Goal: Task Accomplishment & Management: Use online tool/utility

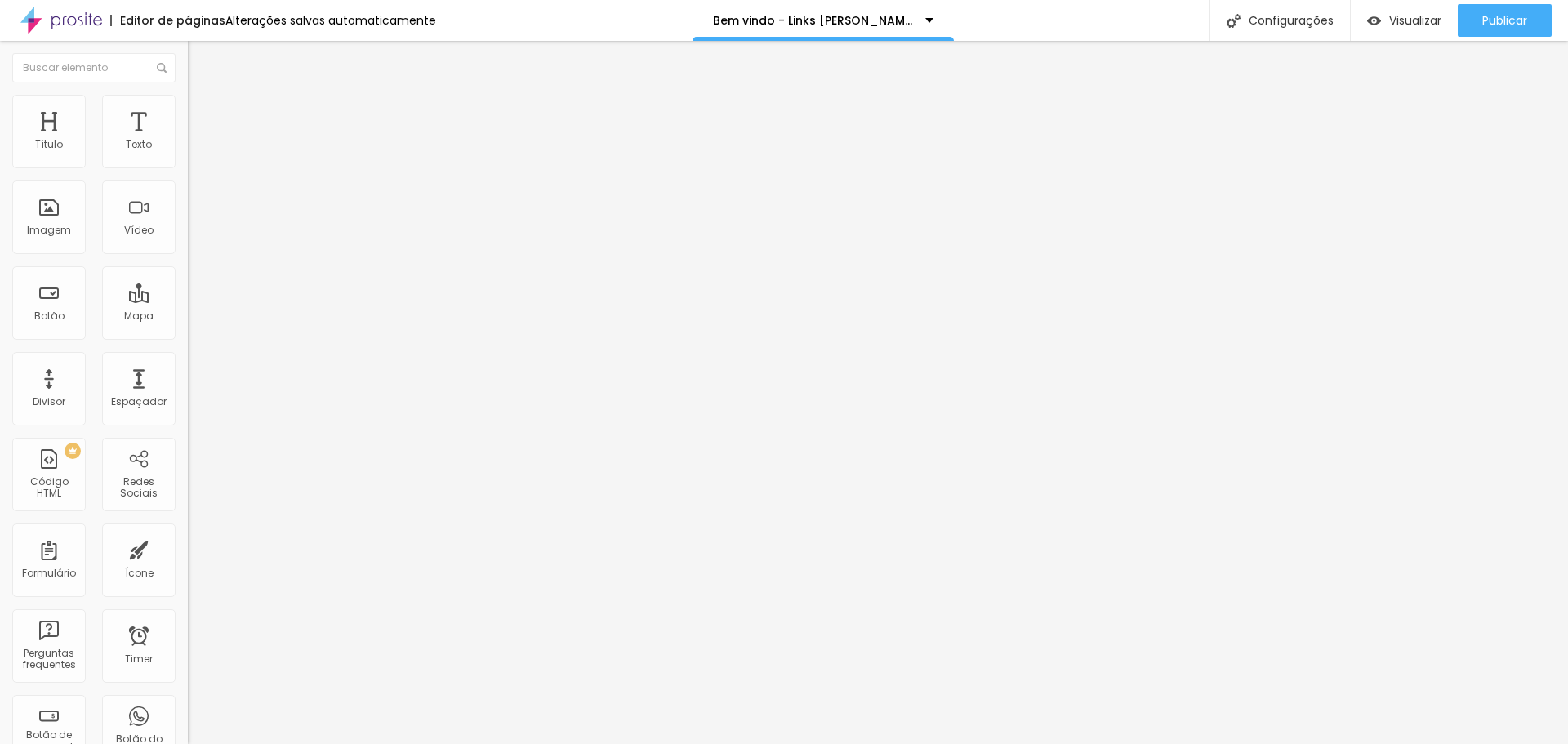
click at [188, 111] on li "Avançado" at bounding box center [282, 119] width 188 height 17
click at [203, 112] on span "Estilo" at bounding box center [215, 105] width 26 height 14
type input "70"
type input "65"
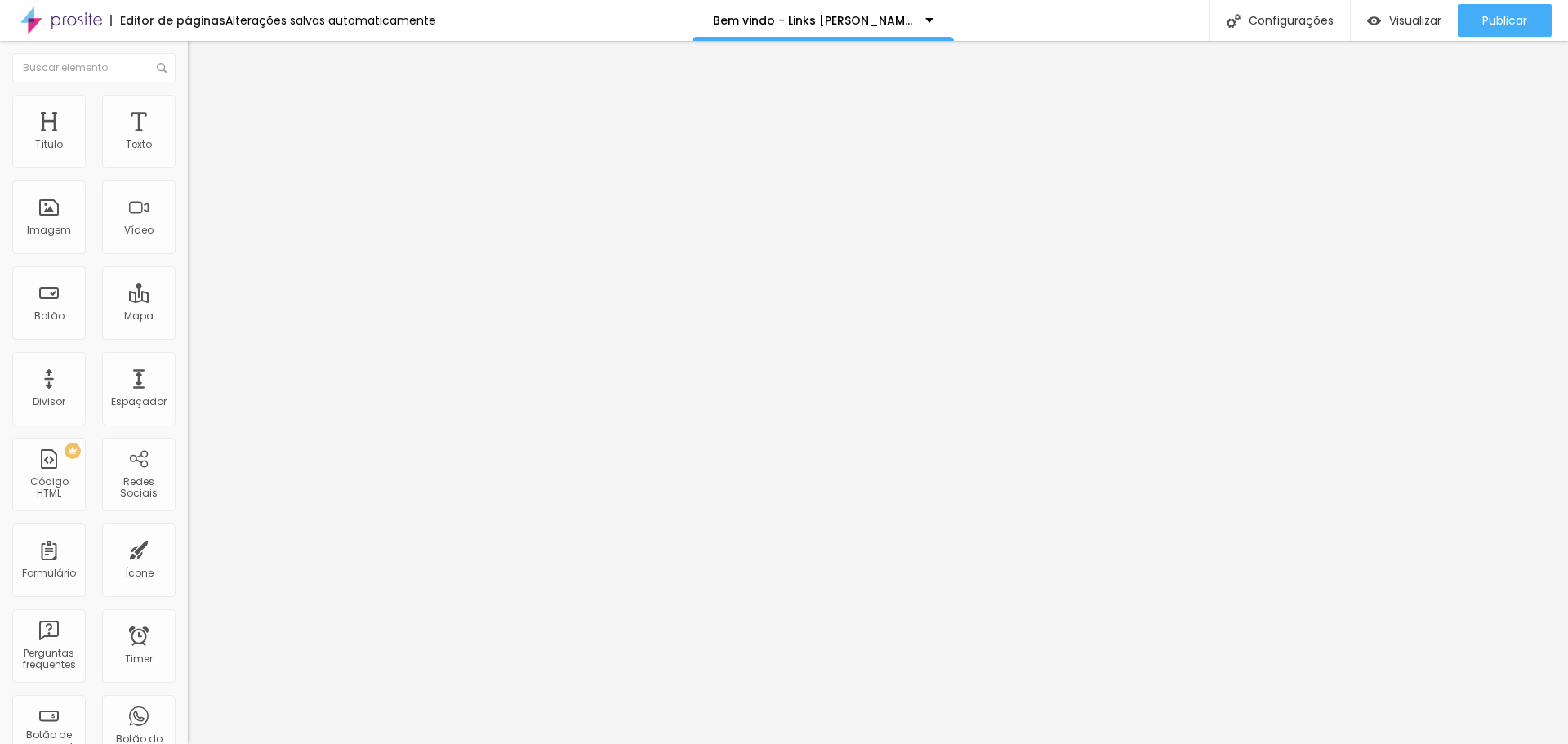
type input "65"
type input "60"
type input "55"
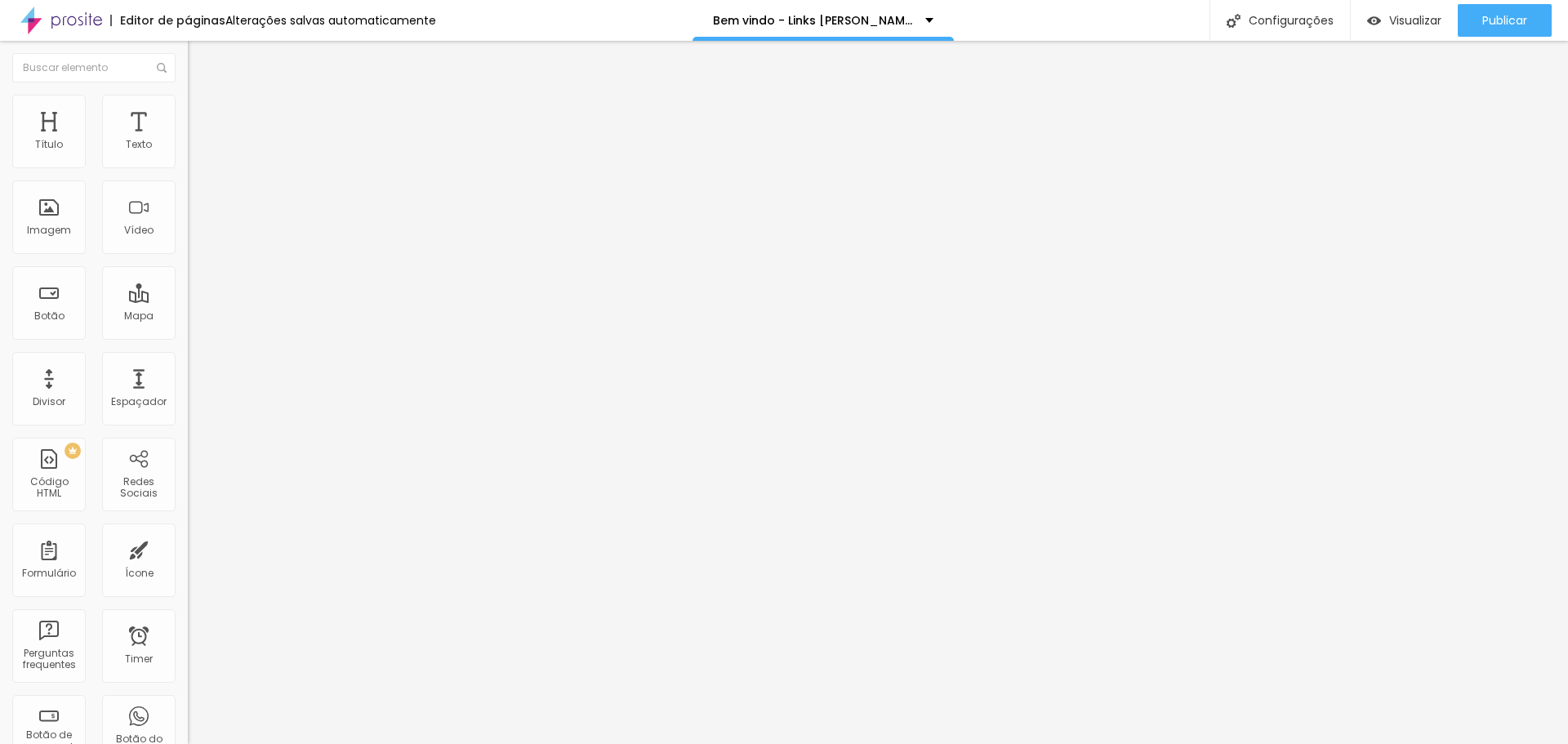
type input "50"
type input "45"
drag, startPoint x: 128, startPoint y: 173, endPoint x: 93, endPoint y: 182, distance: 36.1
type input "45"
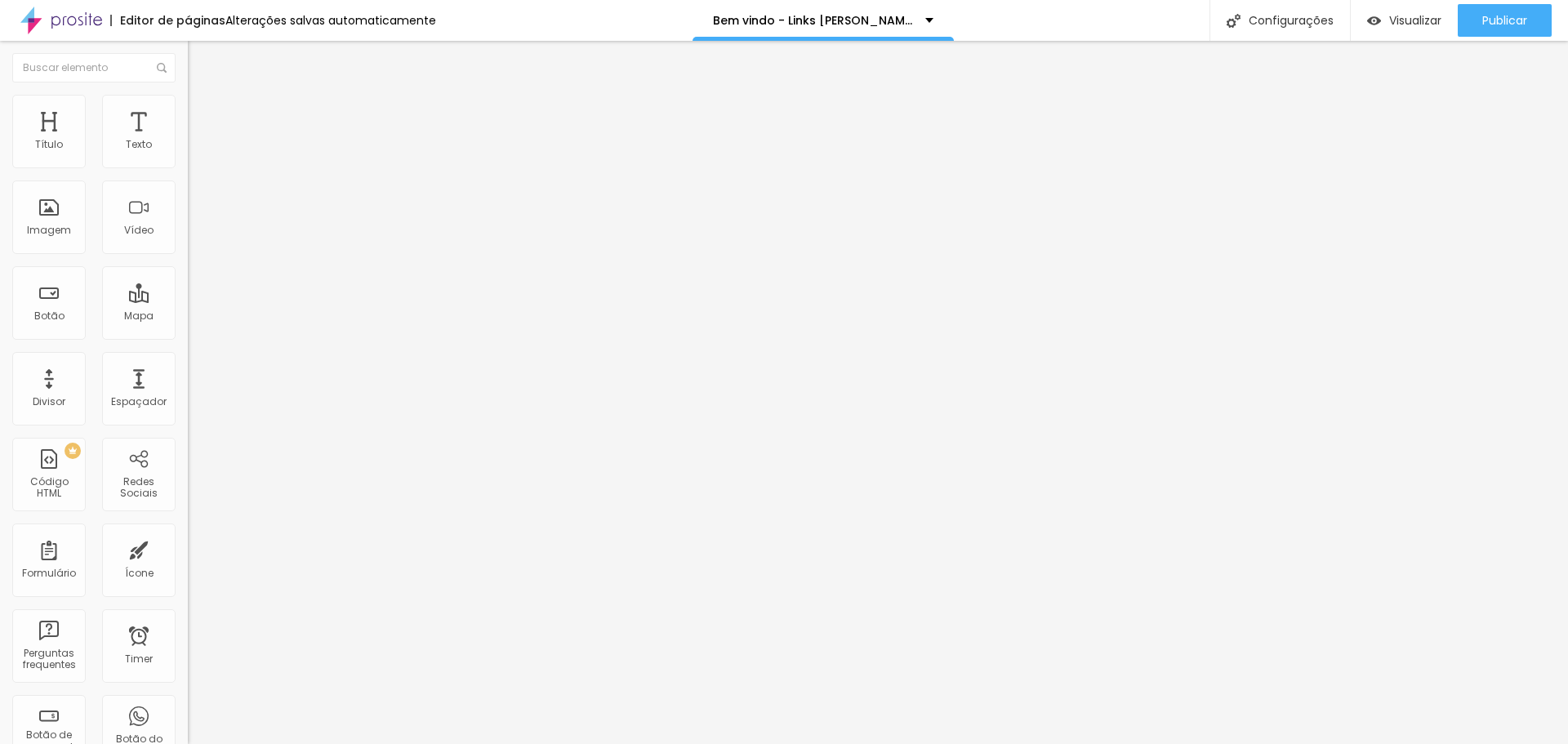
click at [188, 168] on input "range" at bounding box center [240, 161] width 105 height 13
click at [188, 94] on img at bounding box center [195, 102] width 15 height 15
type input "80"
type input "75"
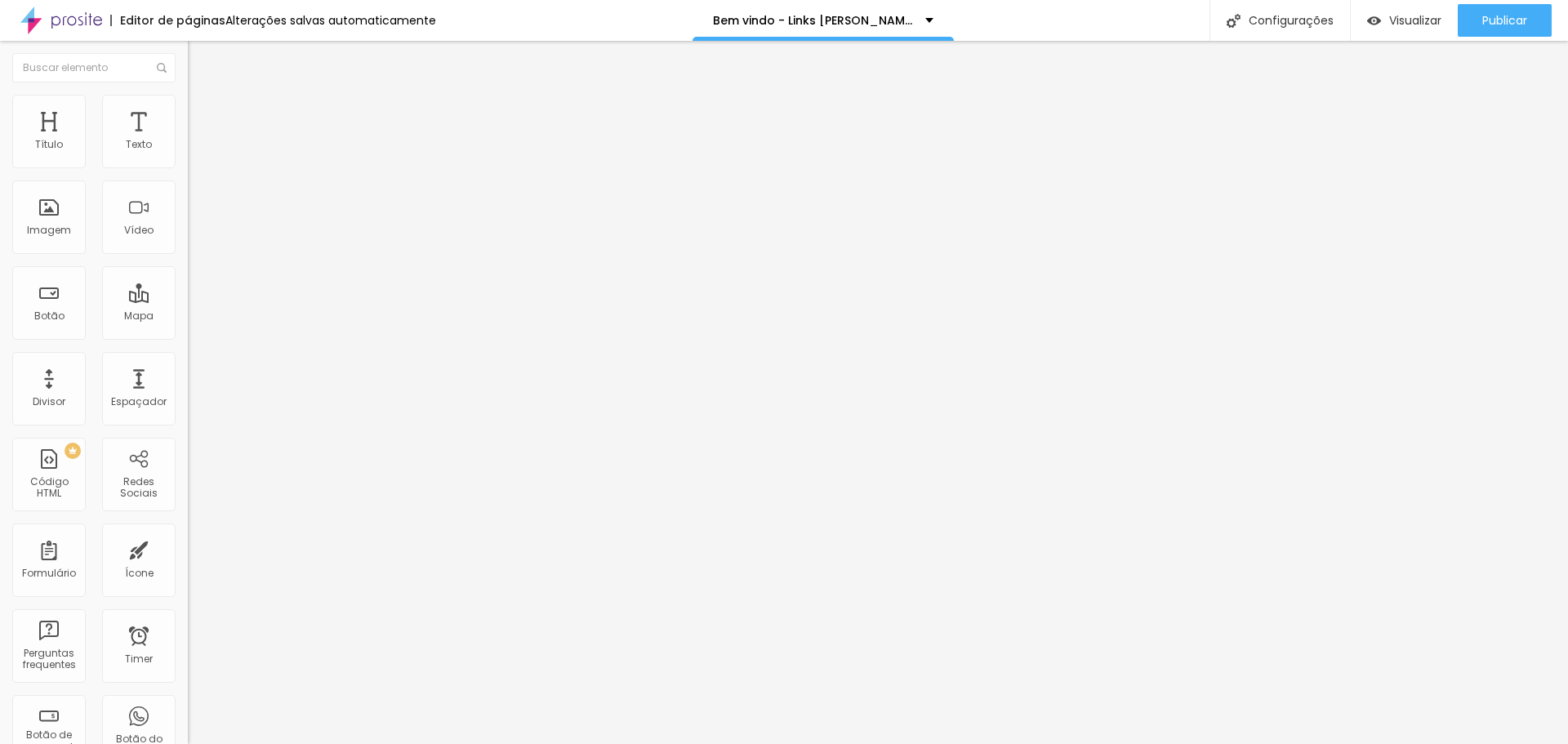
type input "75"
type input "70"
type input "65"
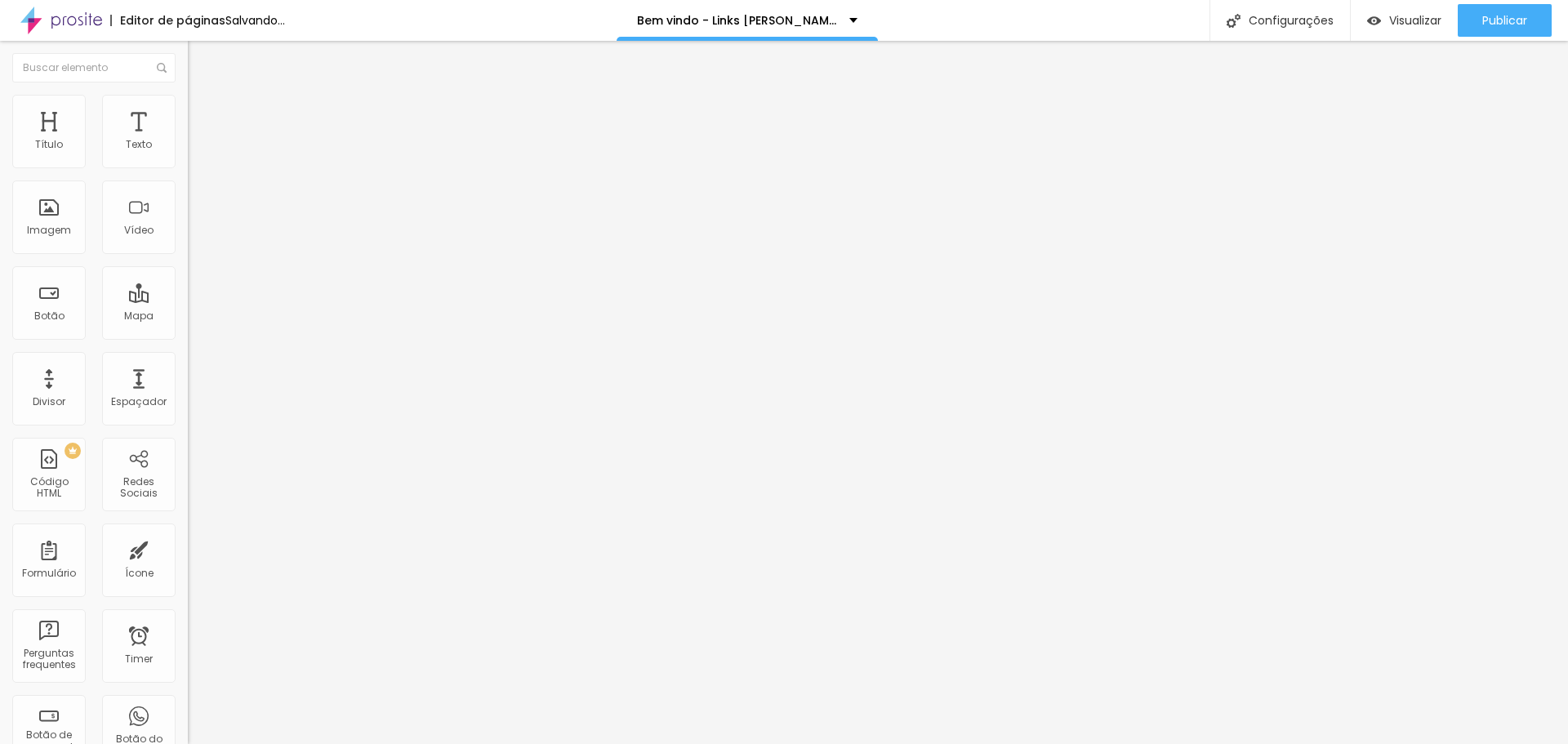
type input "60"
type input "65"
type input "70"
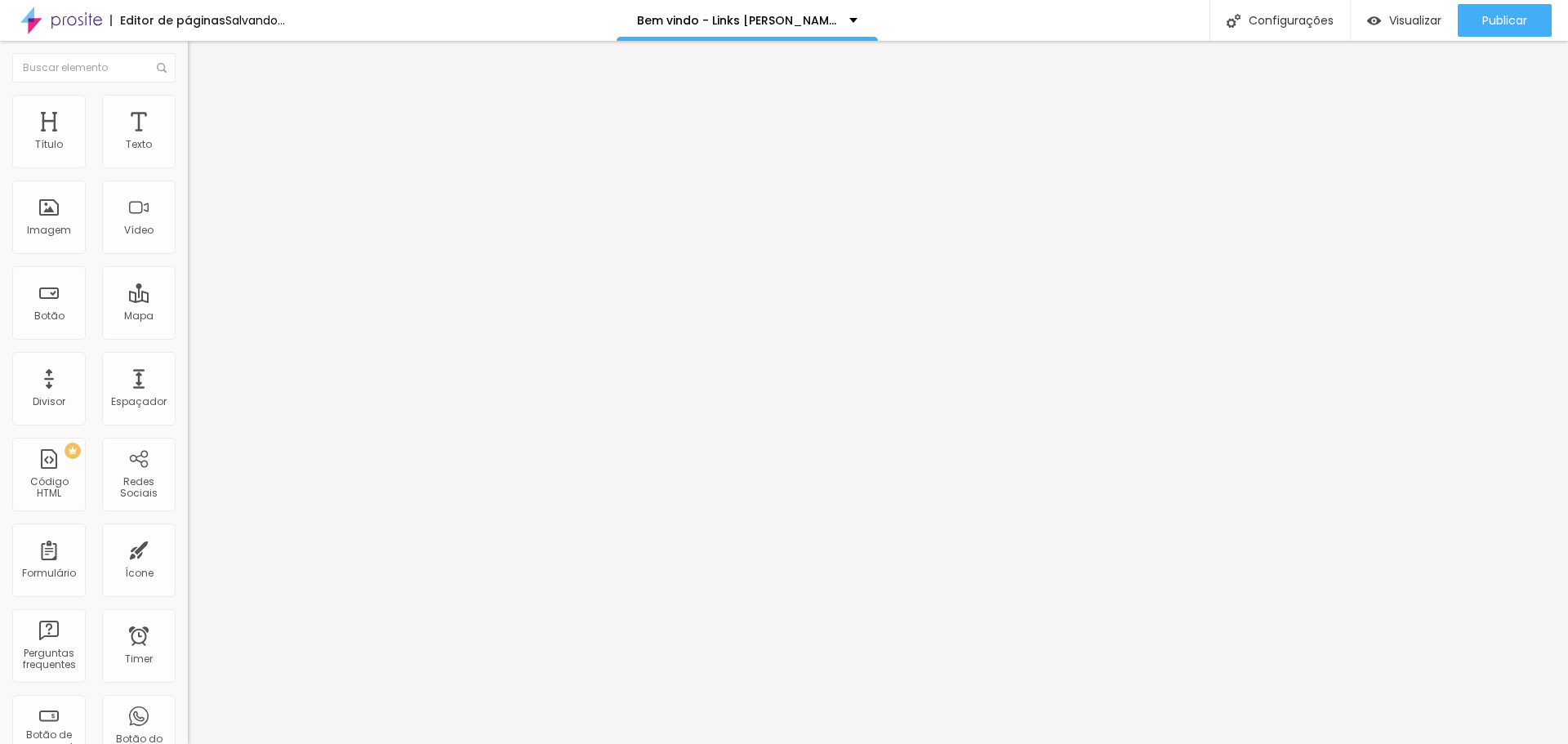
type input "70"
type input "75"
type input "80"
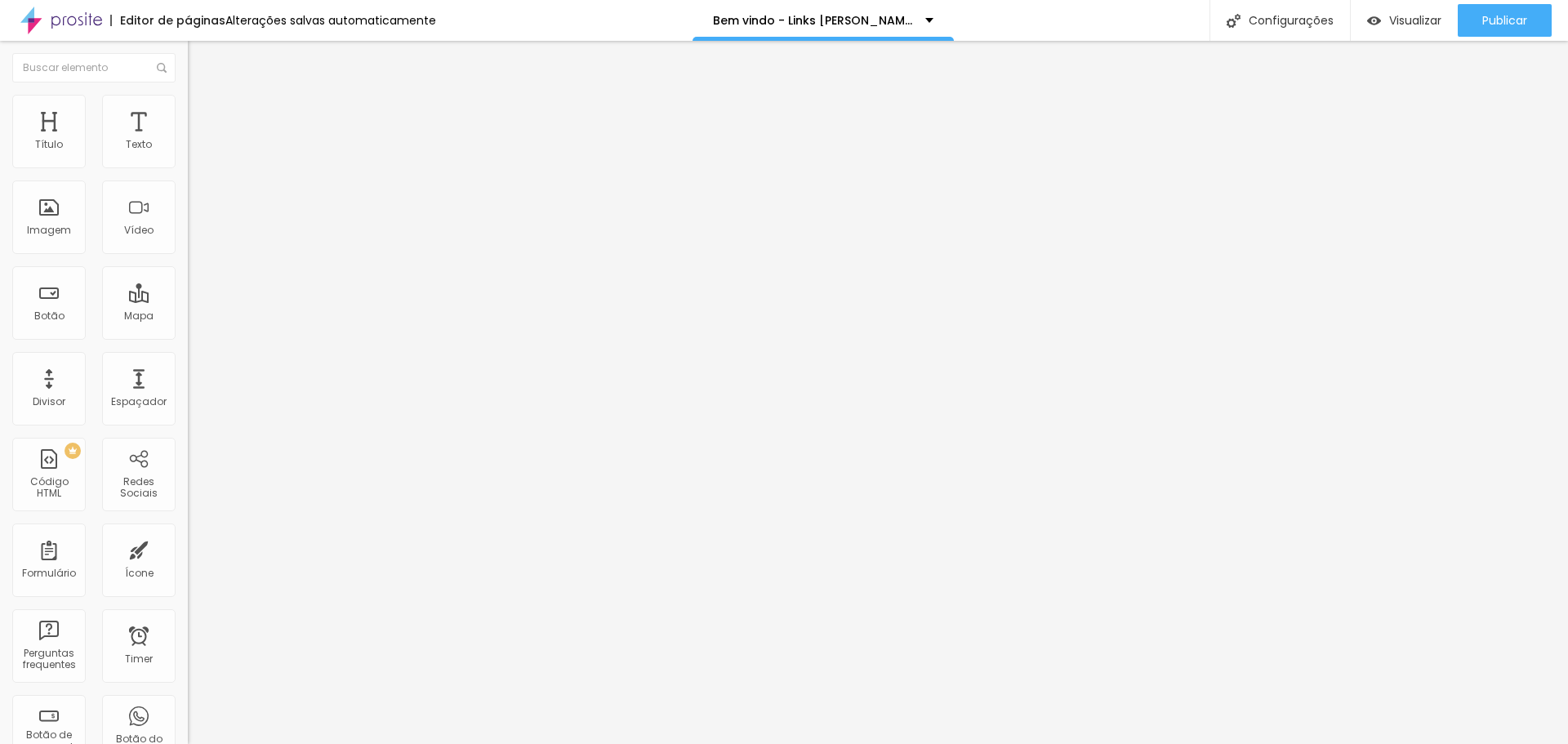
type input "75"
type input "80"
type input "75"
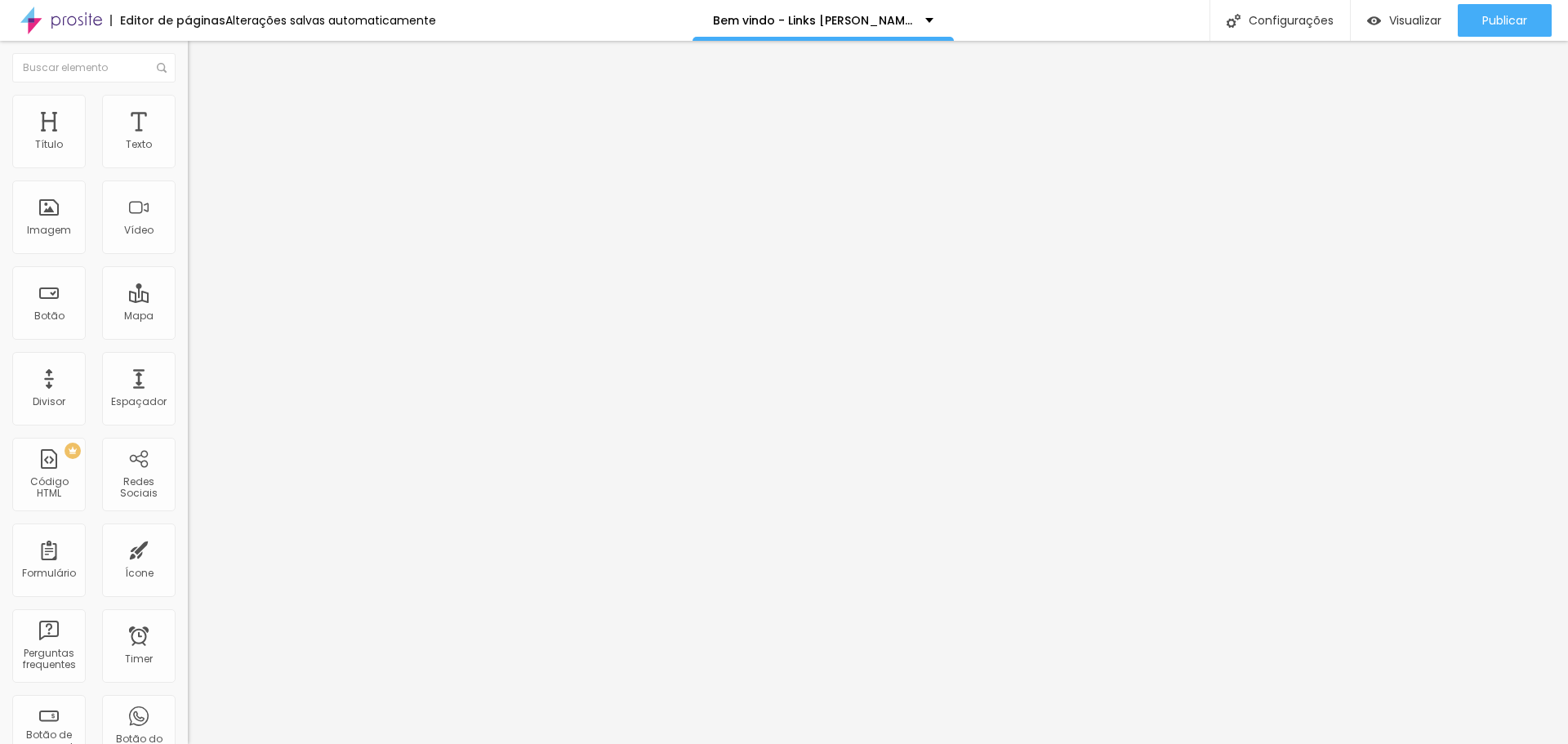
type input "75"
type input "80"
click at [188, 168] on input "range" at bounding box center [240, 161] width 105 height 13
click at [200, 56] on div "Editar Imagem" at bounding box center [254, 60] width 109 height 13
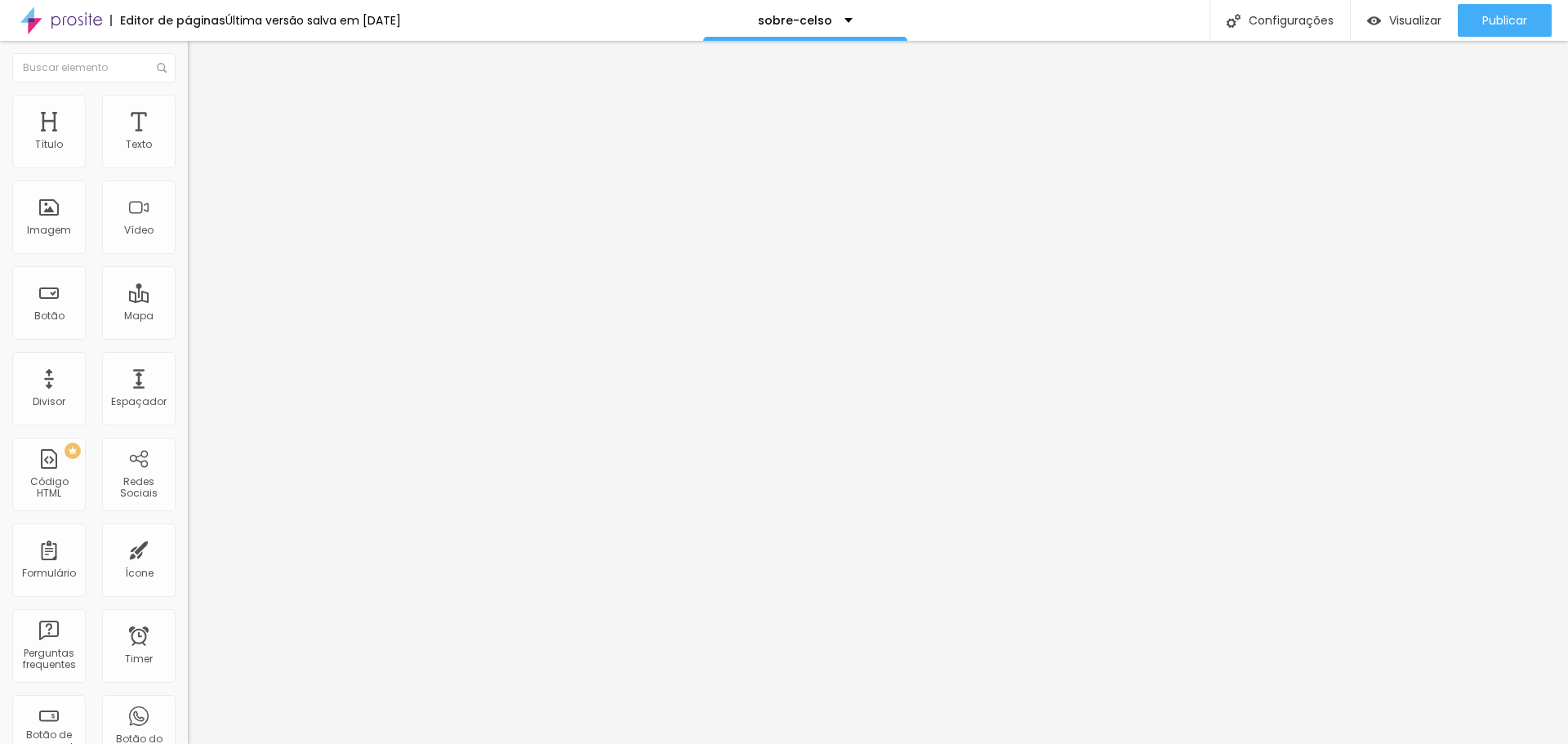
click at [188, 57] on button "Editar Seção" at bounding box center [282, 60] width 188 height 38
click at [72, 453] on span "PREMIUM" at bounding box center [49, 450] width 56 height 6
click at [188, 140] on img at bounding box center [193, 136] width 10 height 10
click at [203, 112] on span "Avançado" at bounding box center [229, 105] width 54 height 14
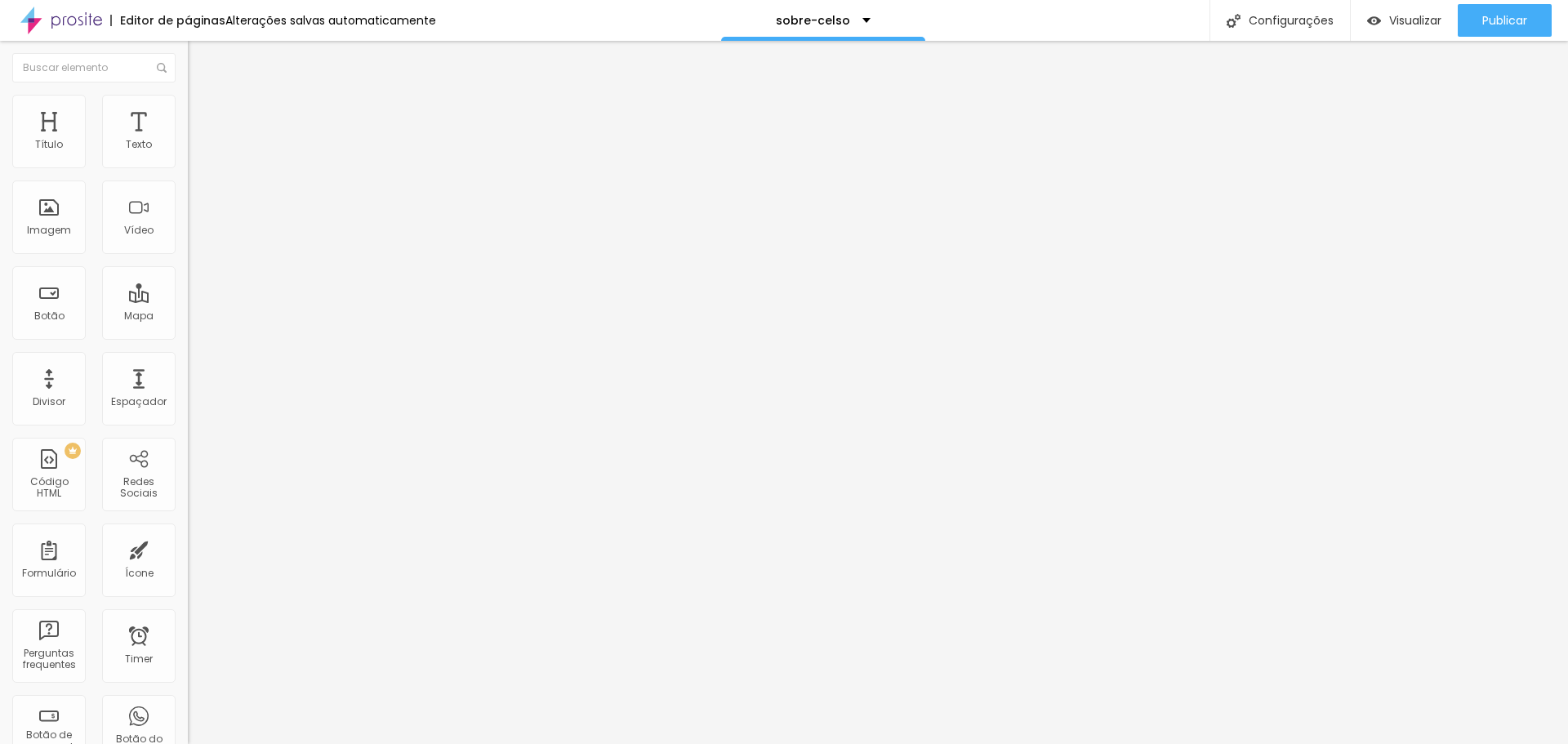
click at [203, 109] on span "Avançado" at bounding box center [229, 105] width 54 height 14
click at [188, 94] on li "Conteúdo" at bounding box center [282, 87] width 188 height 17
click at [188, 94] on li "Avançado" at bounding box center [282, 103] width 188 height 17
